Goal: Task Accomplishment & Management: Complete application form

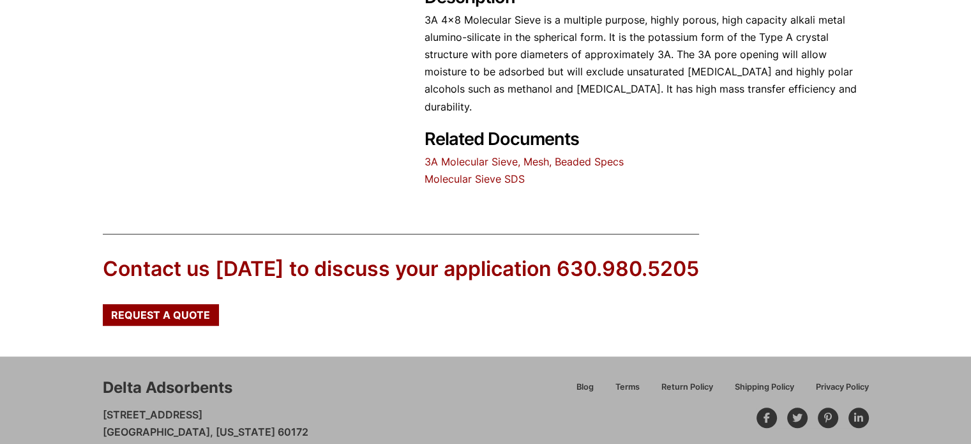
click at [487, 377] on div "Delta Adsorbents [STREET_ADDRESS][US_STATE] 630.980.5205 [EMAIL_ADDRESS][DOMAIN…" at bounding box center [307, 426] width 409 height 98
click at [464, 377] on div "Delta Adsorbents [STREET_ADDRESS][US_STATE] 630.980.5205 [EMAIL_ADDRESS][DOMAIN…" at bounding box center [307, 426] width 409 height 98
click at [253, 406] on p "[STREET_ADDRESS][US_STATE] 630.980.5205 [EMAIL_ADDRESS][DOMAIN_NAME]" at bounding box center [206, 441] width 206 height 70
click at [192, 304] on div "Request a Quote" at bounding box center [161, 315] width 116 height 22
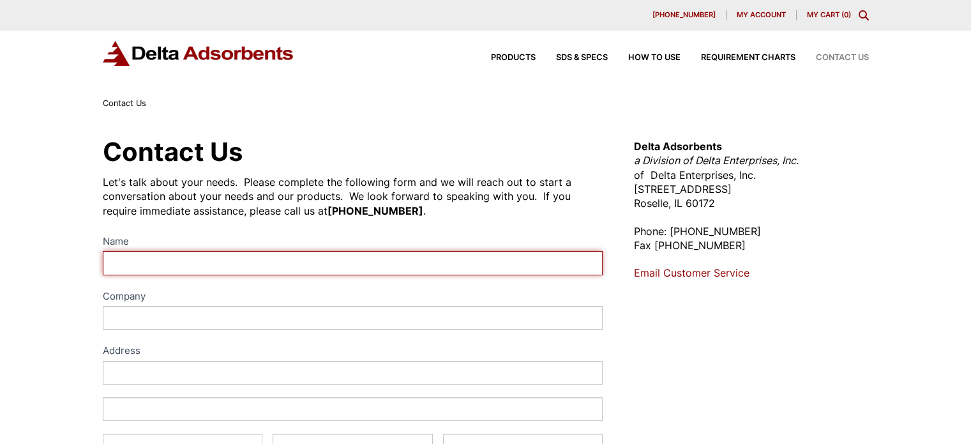
click at [209, 270] on input "Name" at bounding box center [353, 263] width 501 height 24
type input "vivek kumar"
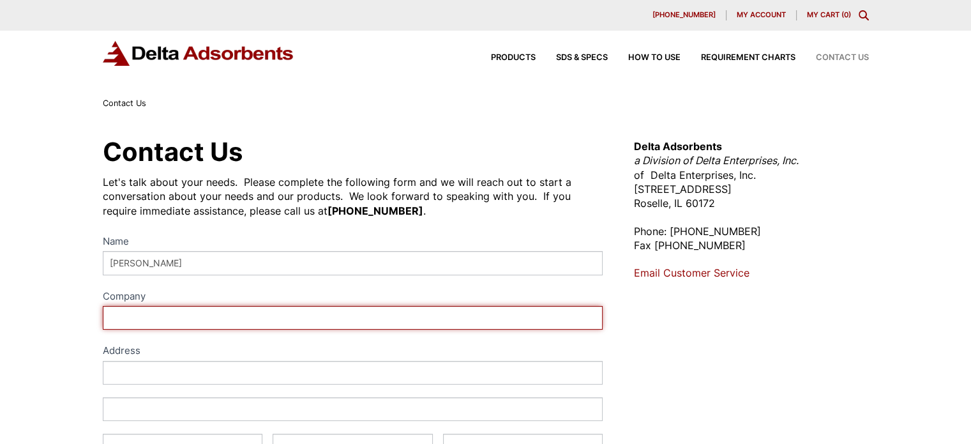
type input "AVIATION OVERSEAS SUPPLY LOGISTICES P LTD"
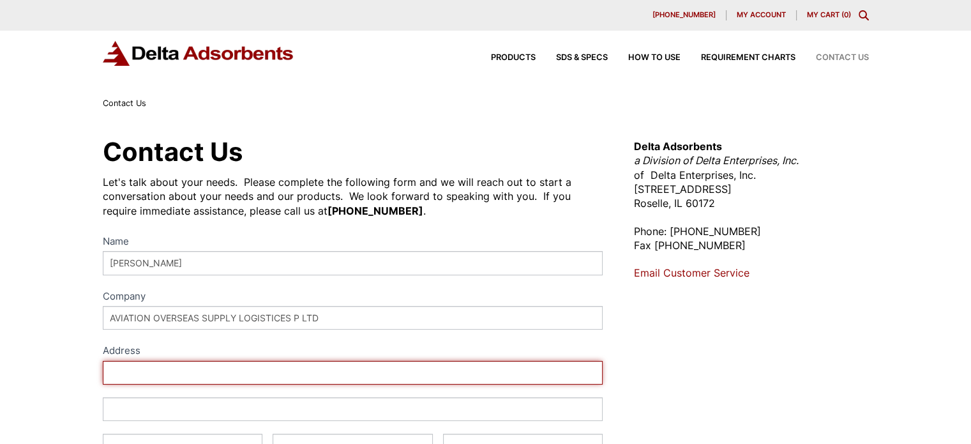
type input "Masterji Building,Plot No. L-3, L-Block Street No."
type input "Mahipalpur- 110027, New D"
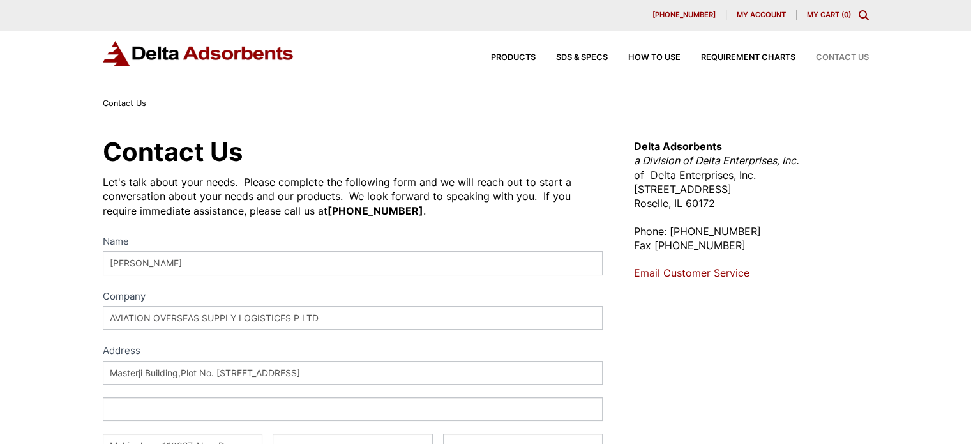
type input "Select"
type input "110037"
select select "India"
type input "07546979059"
type input "vivek@aviationoverseassupply.us"
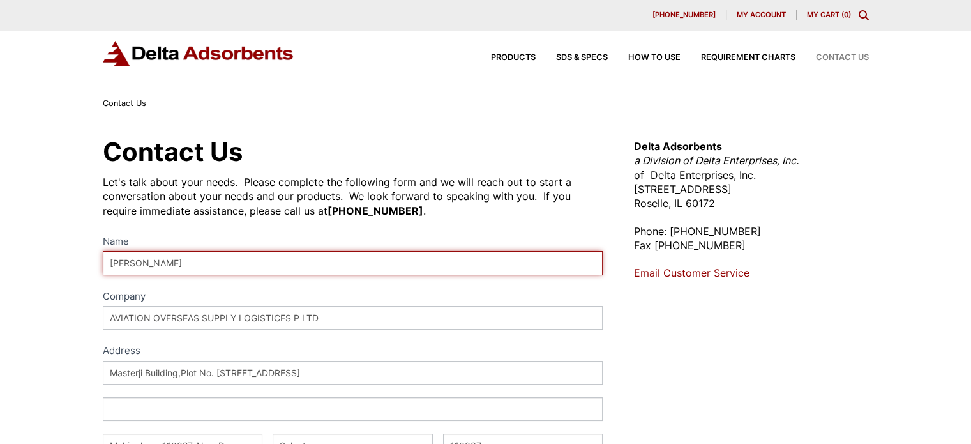
scroll to position [213, 0]
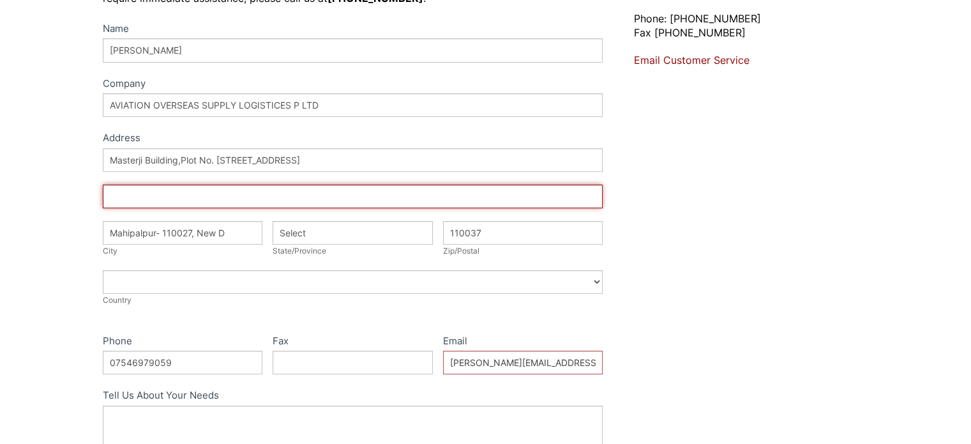
click at [252, 194] on input "Address" at bounding box center [353, 197] width 501 height 24
type input "Mother Dairy Mahipalpur"
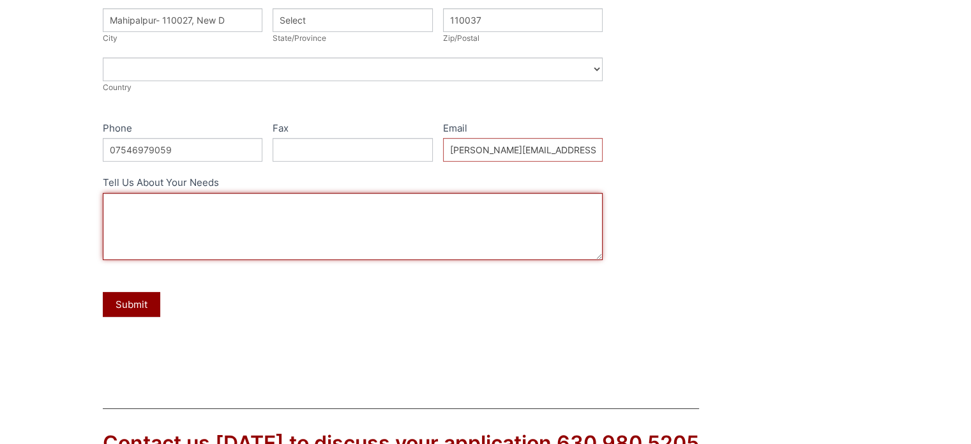
click at [242, 209] on textarea "Tell Us About Your Needs" at bounding box center [353, 226] width 501 height 67
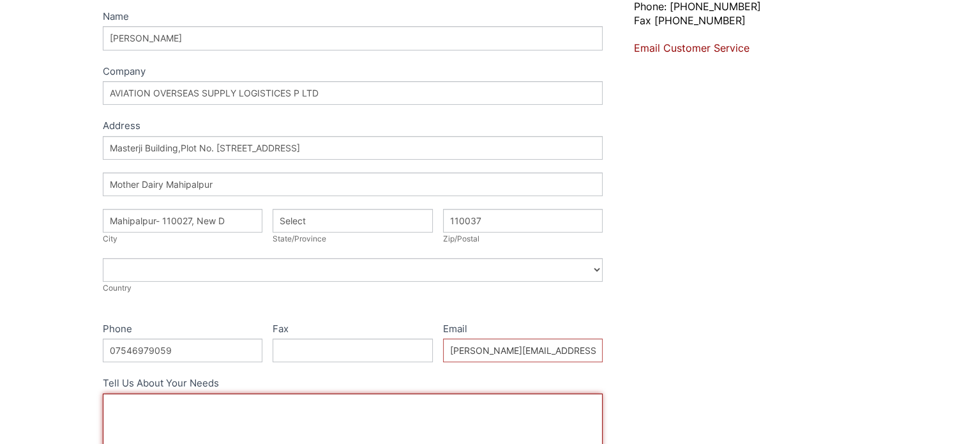
scroll to position [437, 0]
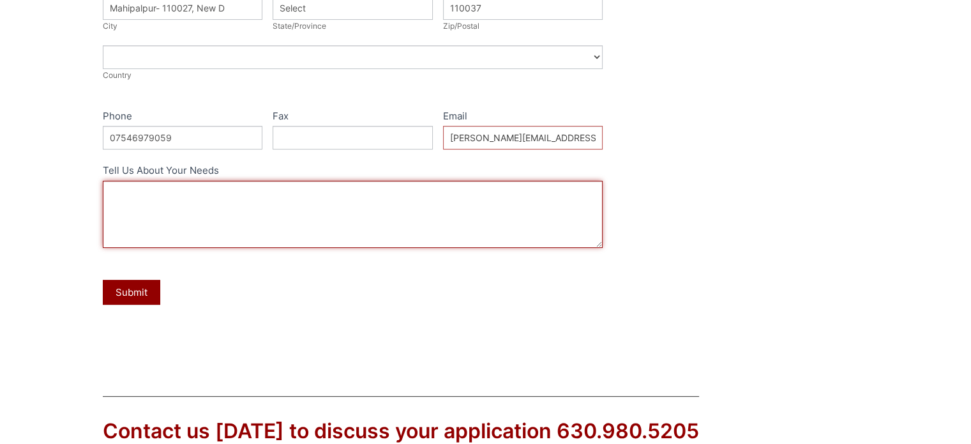
click at [305, 208] on textarea "Tell Us About Your Needs" at bounding box center [353, 214] width 501 height 67
paste textarea "Hello, Please share the quote for the following item. 8X12 BLUE MOLECULAR SIEVE…"
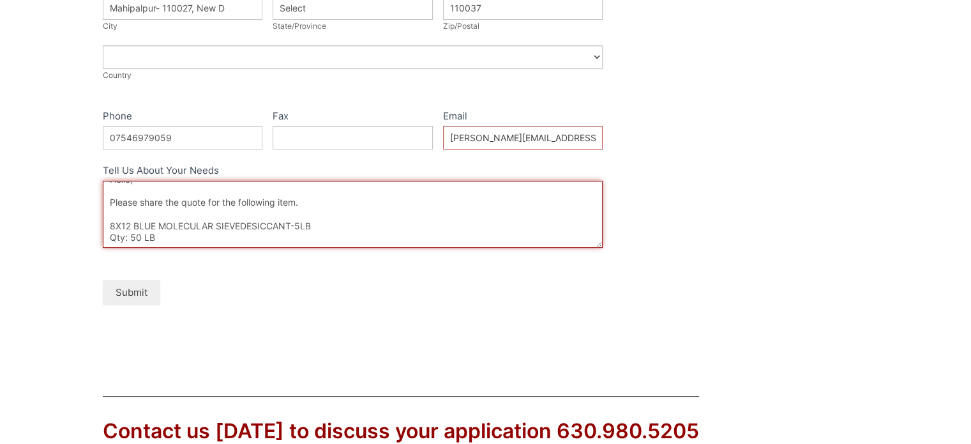
type textarea "Hello, Please share the quote for the following item. 8X12 BLUE MOLECULAR SIEVE…"
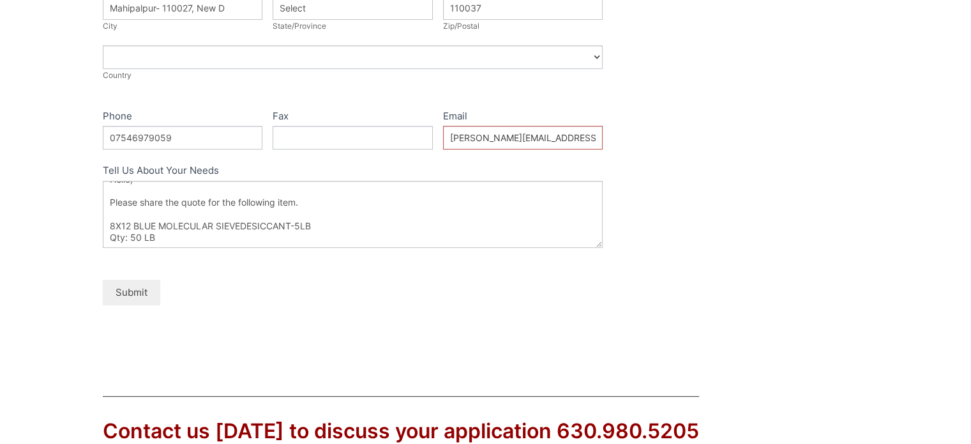
click at [130, 289] on button "Submit" at bounding box center [131, 292] width 57 height 25
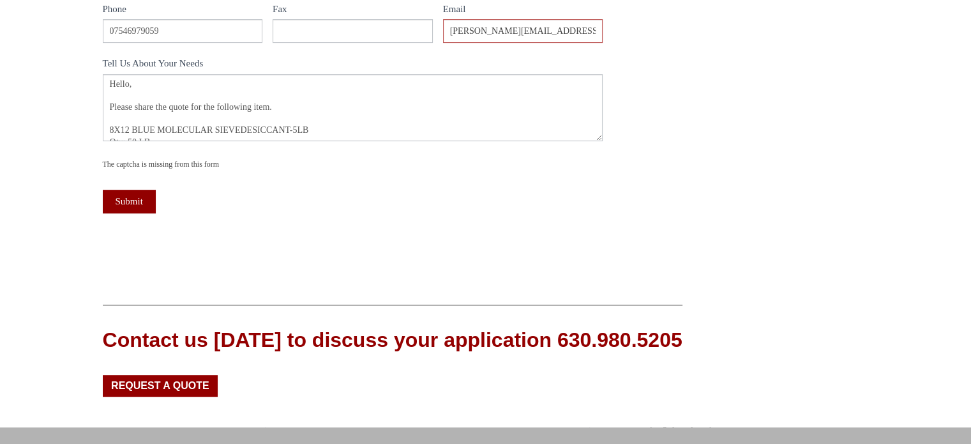
scroll to position [639, 0]
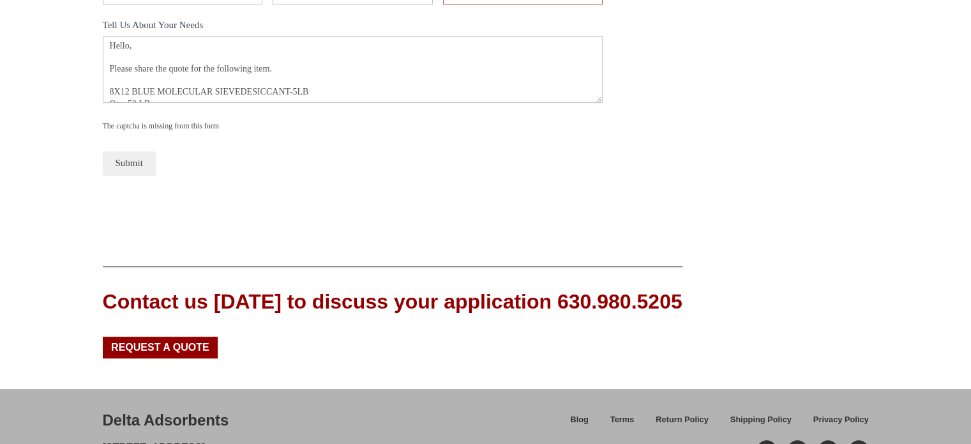
click at [137, 163] on button "Submit" at bounding box center [129, 163] width 53 height 24
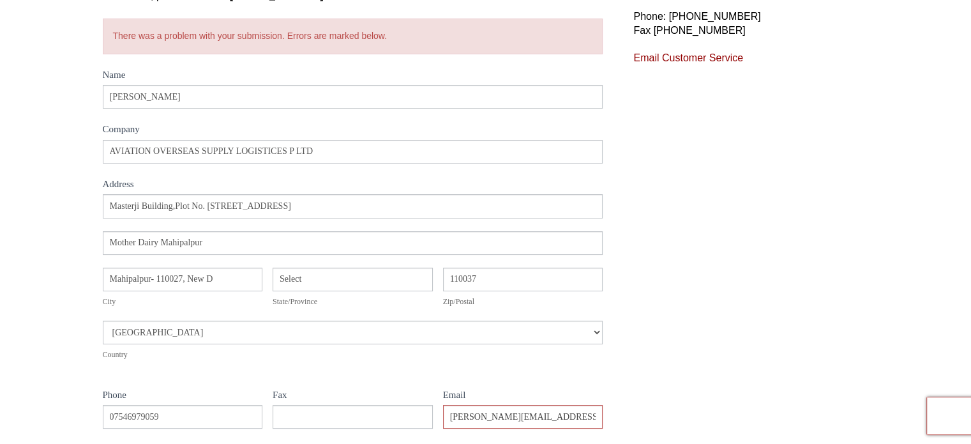
scroll to position [213, 0]
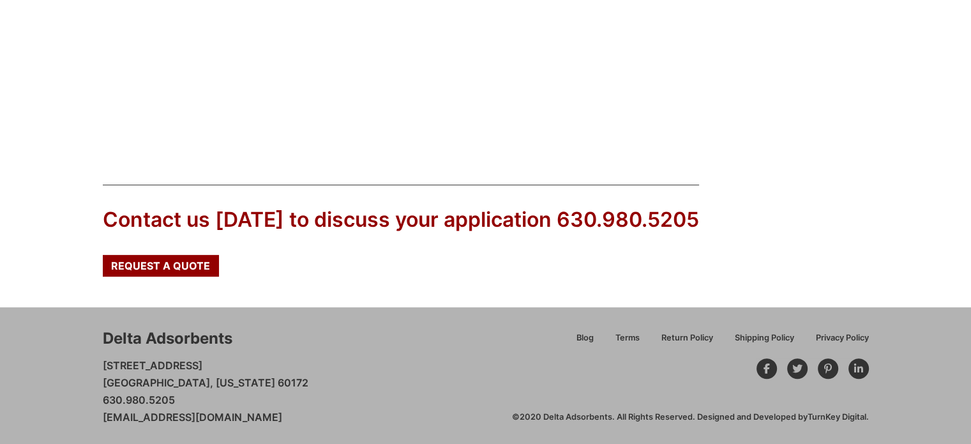
scroll to position [455, 0]
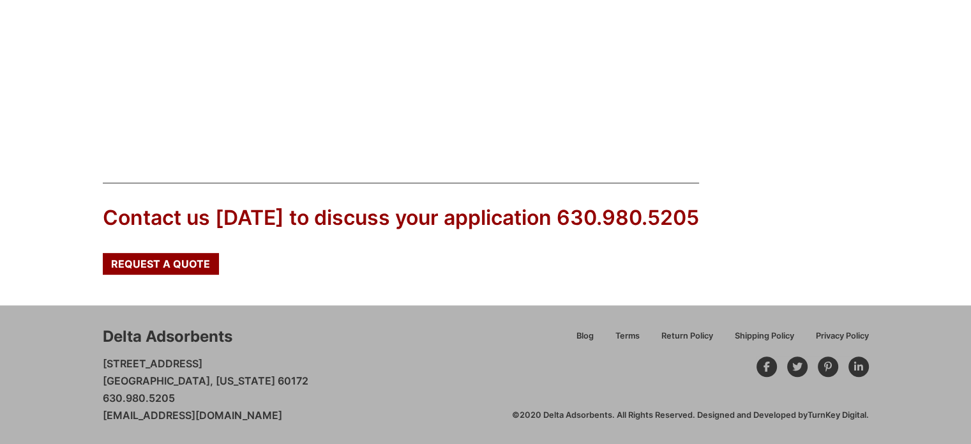
drag, startPoint x: 100, startPoint y: 416, endPoint x: 319, endPoint y: 422, distance: 219.7
click at [319, 422] on div "Delta Adsorbents 28 Congress Circle W. Roselle, Illinois 60172 630.980.5205 cus…" at bounding box center [485, 374] width 971 height 139
copy link "[EMAIL_ADDRESS][DOMAIN_NAME]"
